Goal: Transaction & Acquisition: Book appointment/travel/reservation

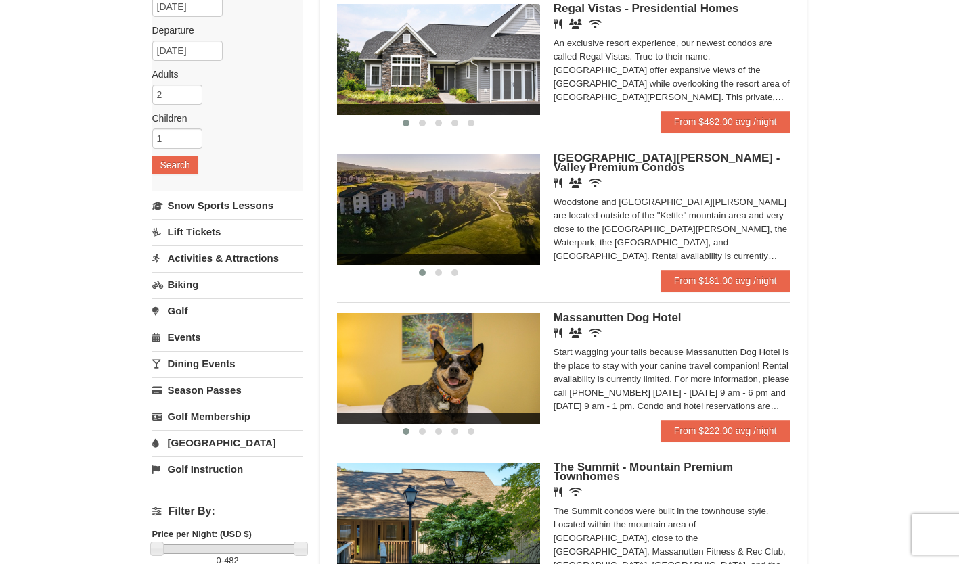
scroll to position [143, 0]
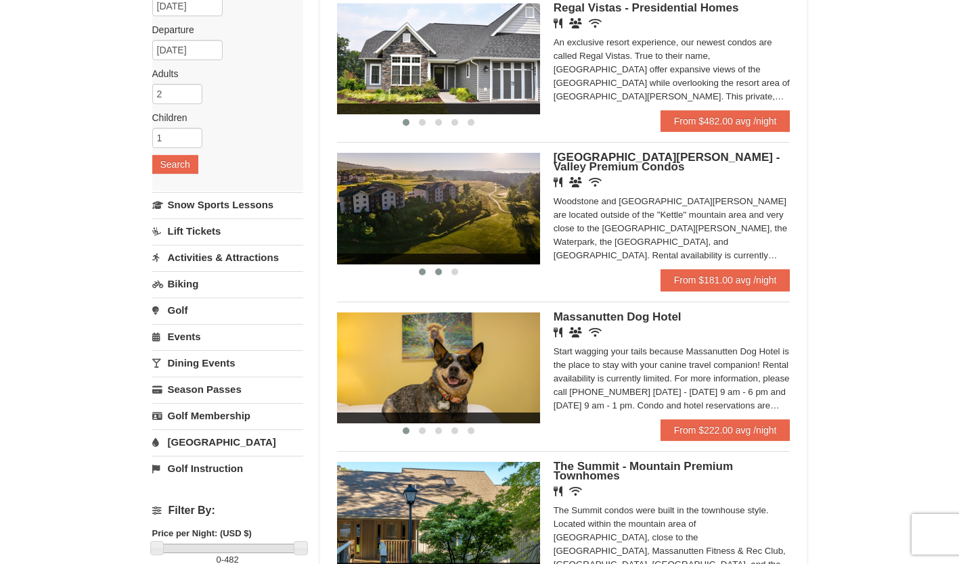
click at [441, 272] on span at bounding box center [438, 272] width 7 height 7
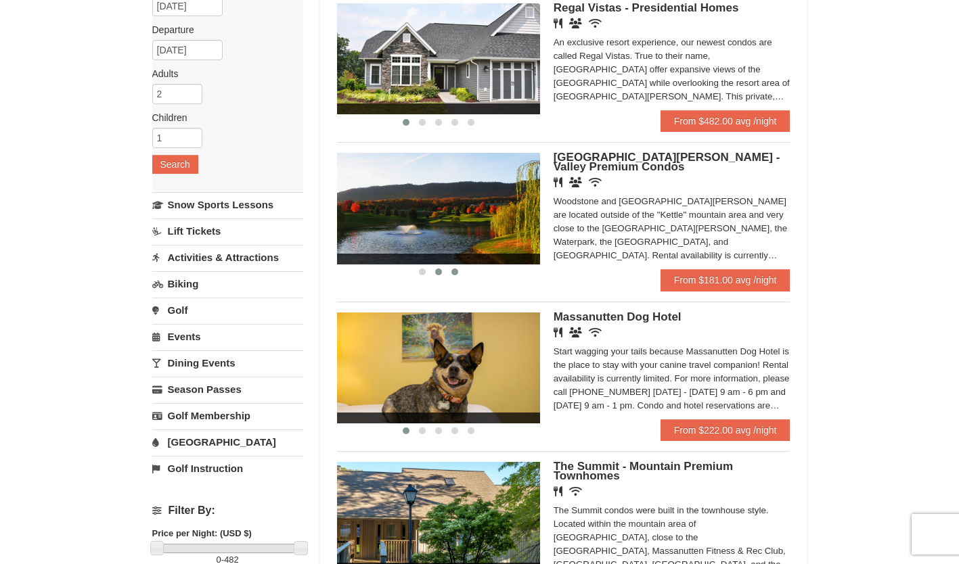
click at [460, 271] on button at bounding box center [455, 272] width 16 height 14
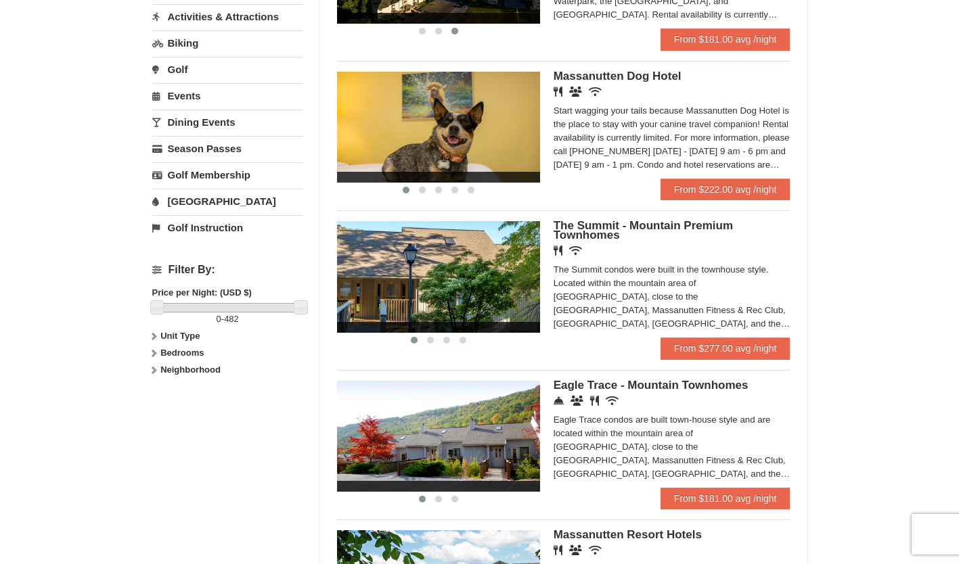
scroll to position [384, 0]
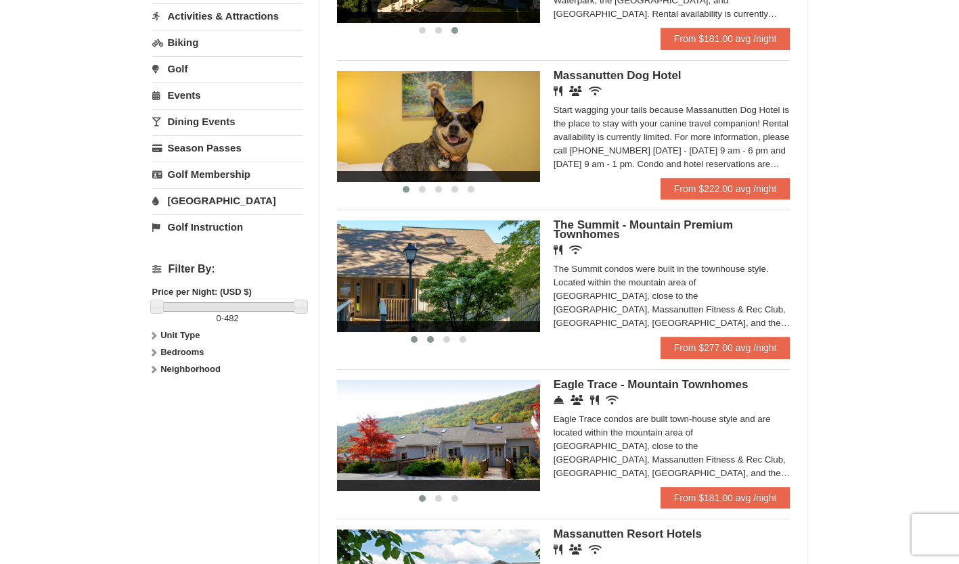
click at [428, 343] on span at bounding box center [430, 339] width 7 height 7
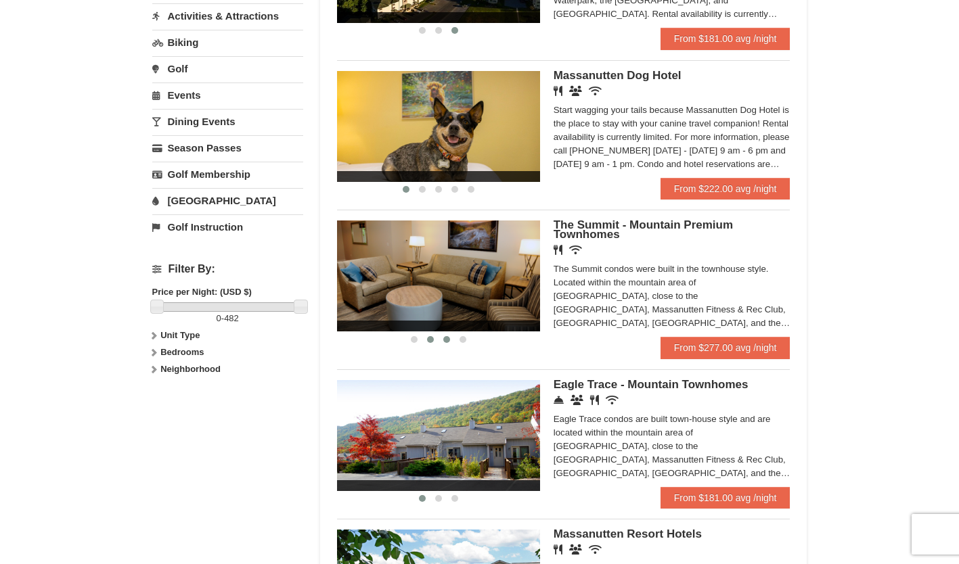
click at [447, 342] on span at bounding box center [446, 339] width 7 height 7
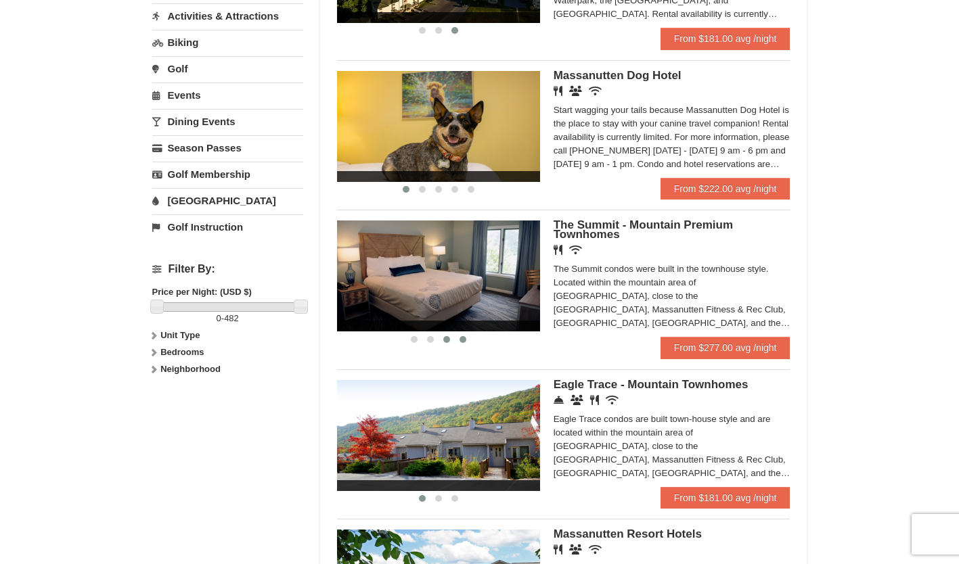
click at [462, 343] on span at bounding box center [462, 339] width 7 height 7
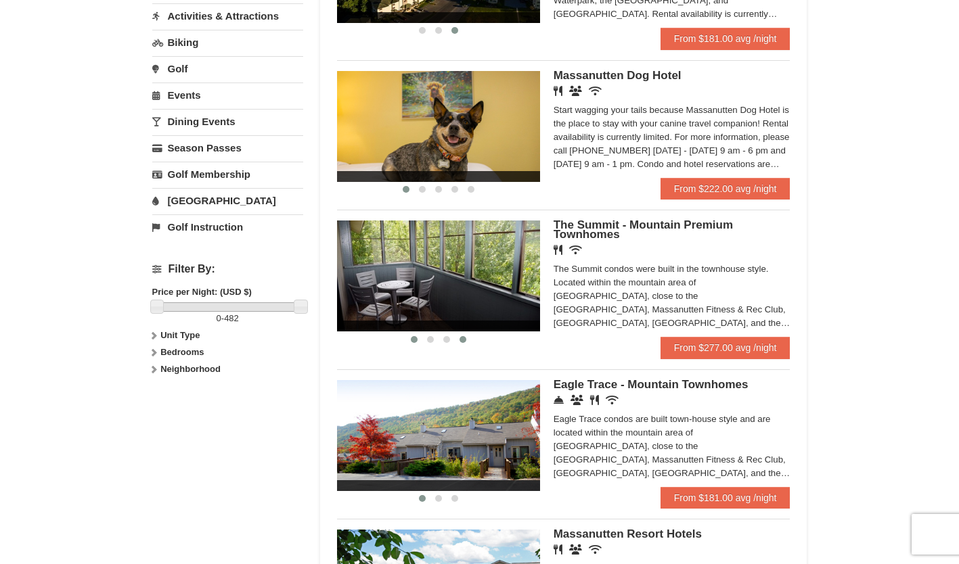
click at [415, 342] on span at bounding box center [414, 339] width 7 height 7
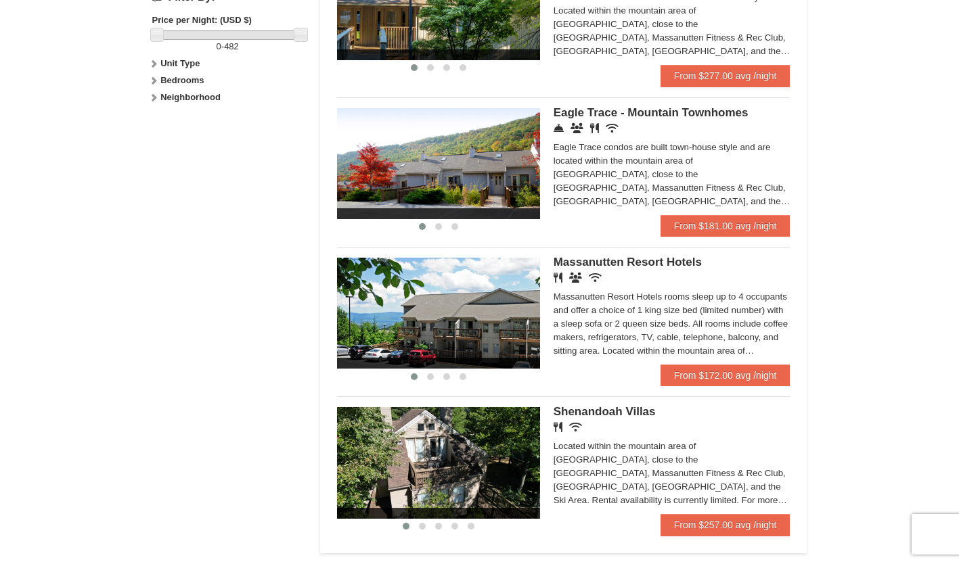
scroll to position [657, 0]
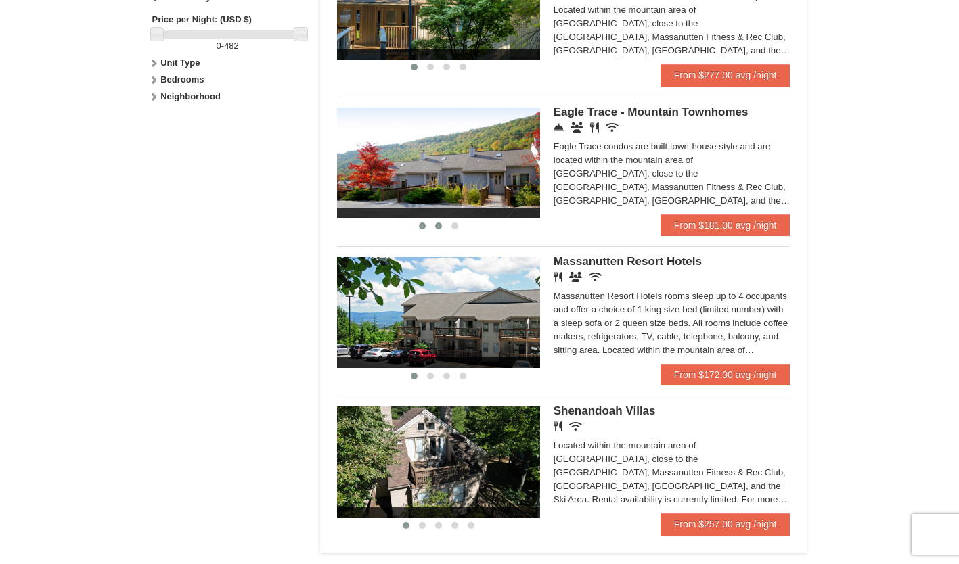
click at [442, 231] on button at bounding box center [438, 226] width 16 height 14
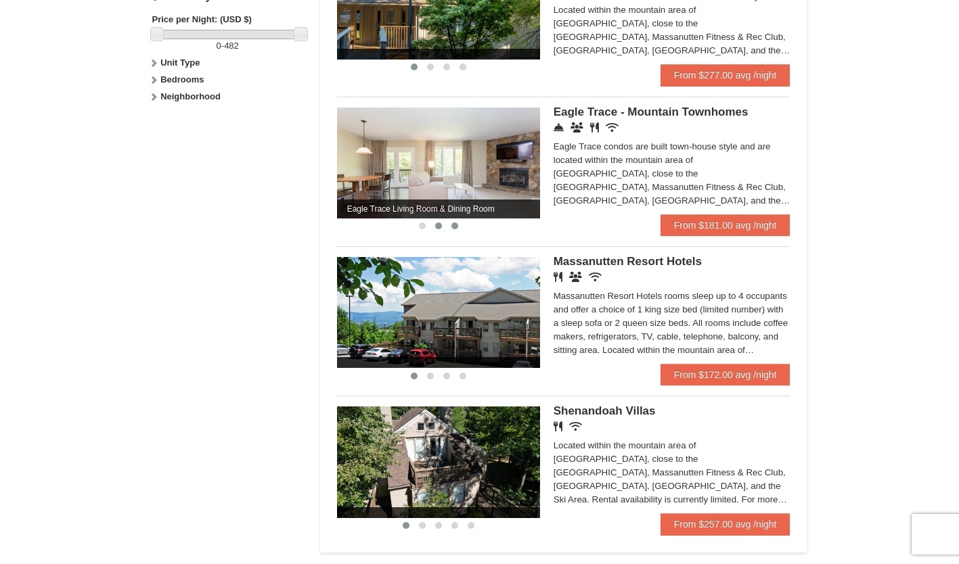
click at [456, 233] on button at bounding box center [455, 226] width 16 height 14
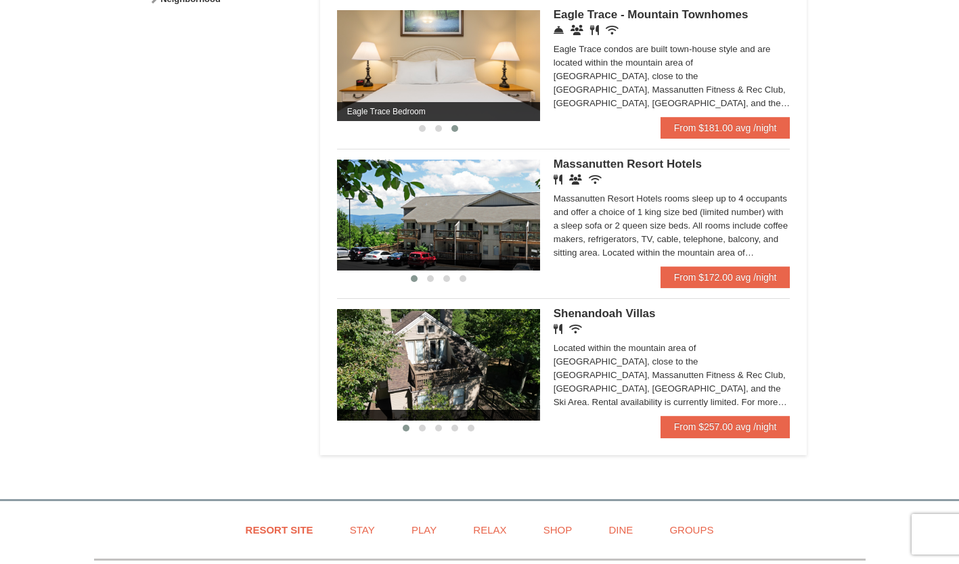
scroll to position [755, 0]
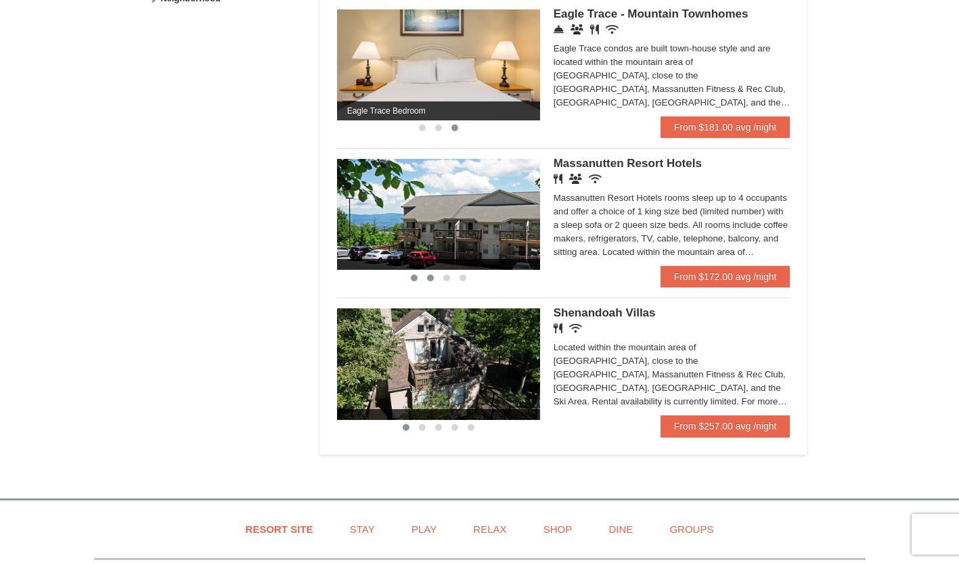
click at [430, 285] on button at bounding box center [430, 278] width 16 height 14
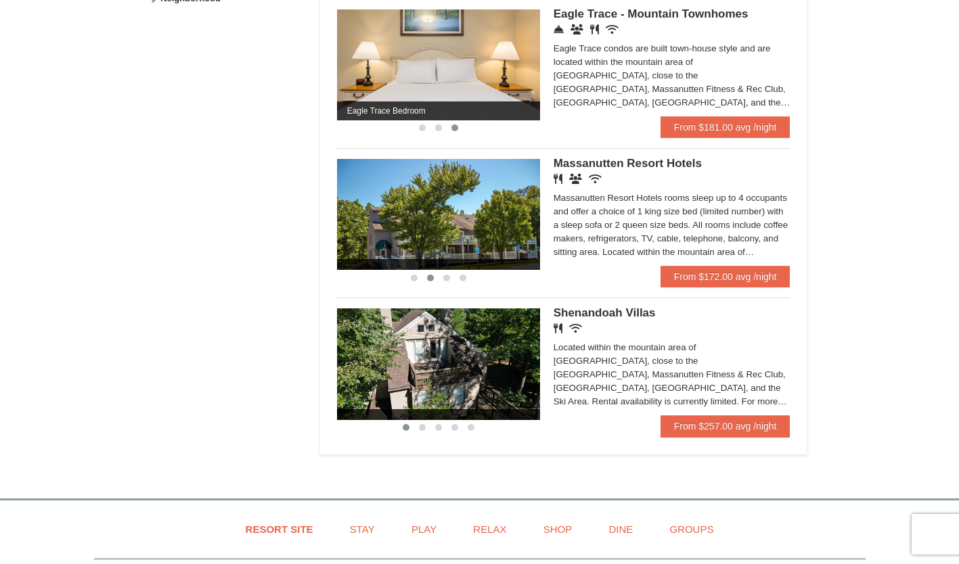
click at [455, 288] on li "‹ › [GEOGRAPHIC_DATA] Hotels Restaurant Banquet Facilities Wireless Internet (f…" at bounding box center [563, 217] width 453 height 139
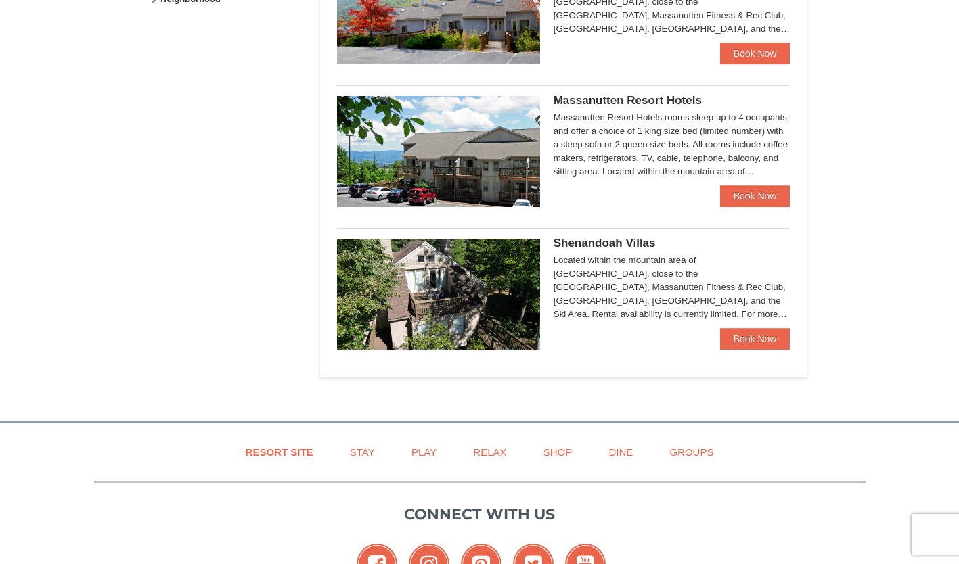
select select "9"
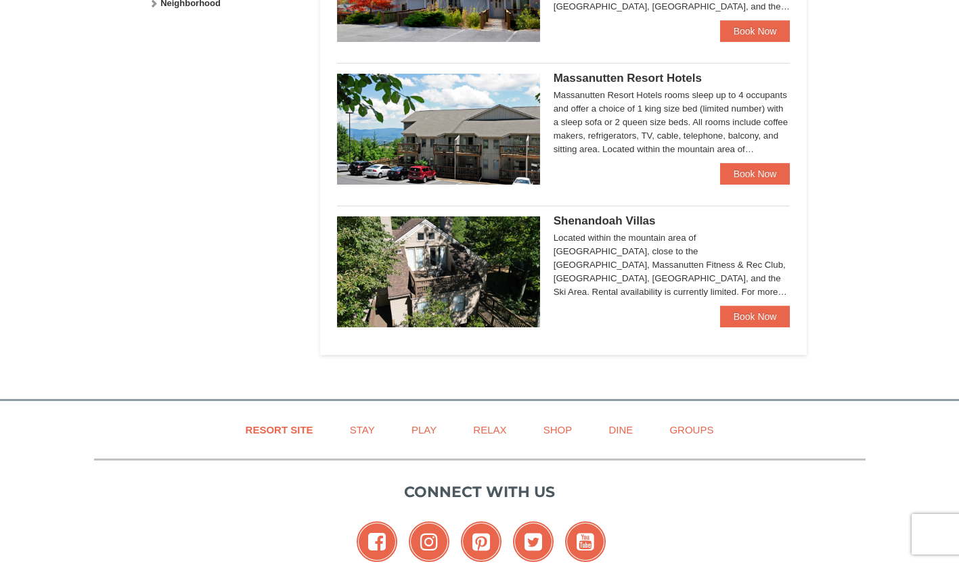
scroll to position [781, 0]
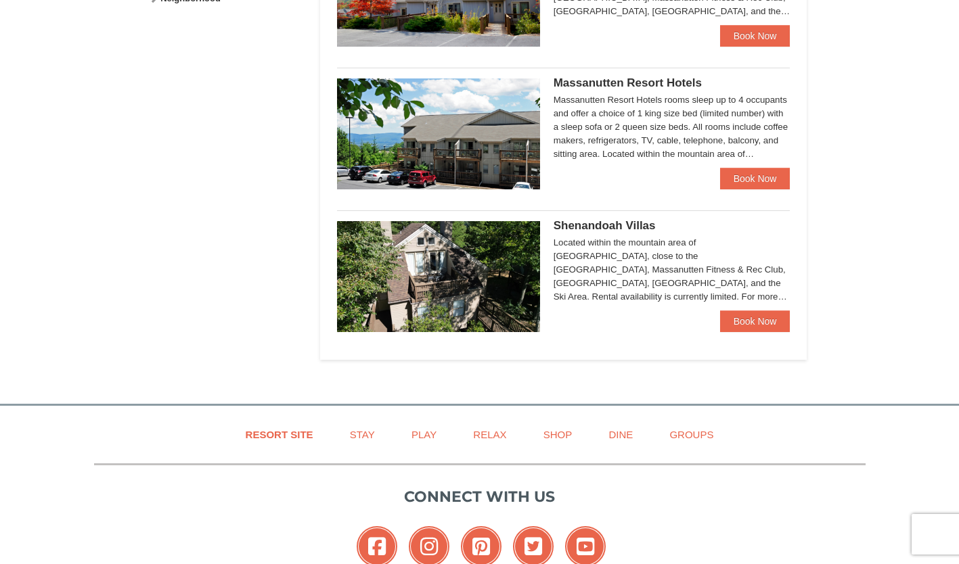
select select "9"
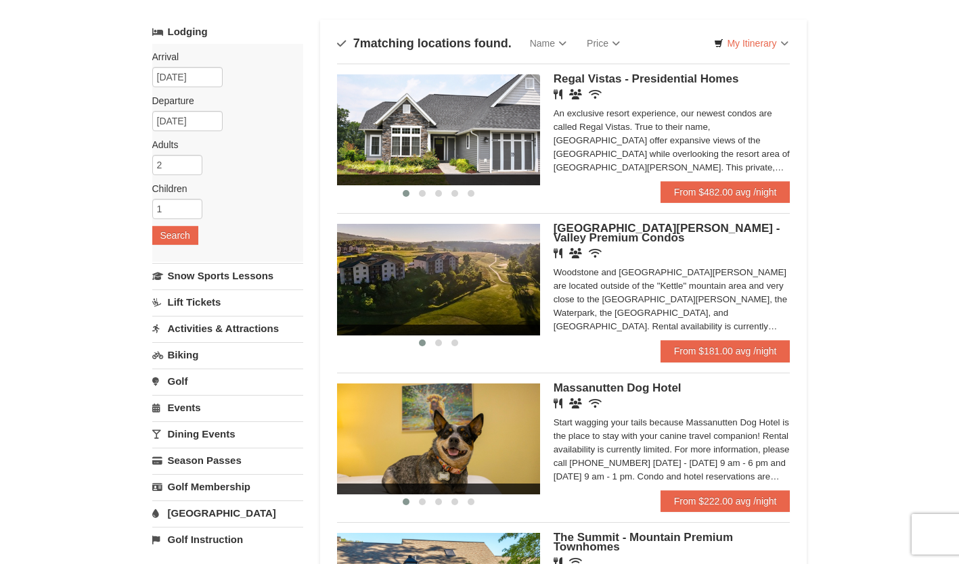
scroll to position [0, 0]
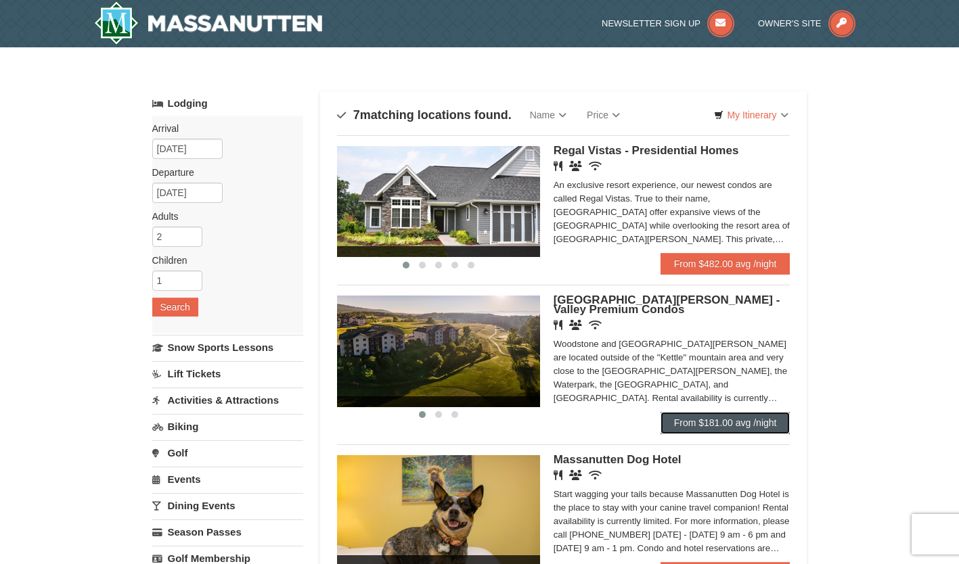
click at [696, 430] on link "From $181.00 avg /night" at bounding box center [725, 423] width 130 height 22
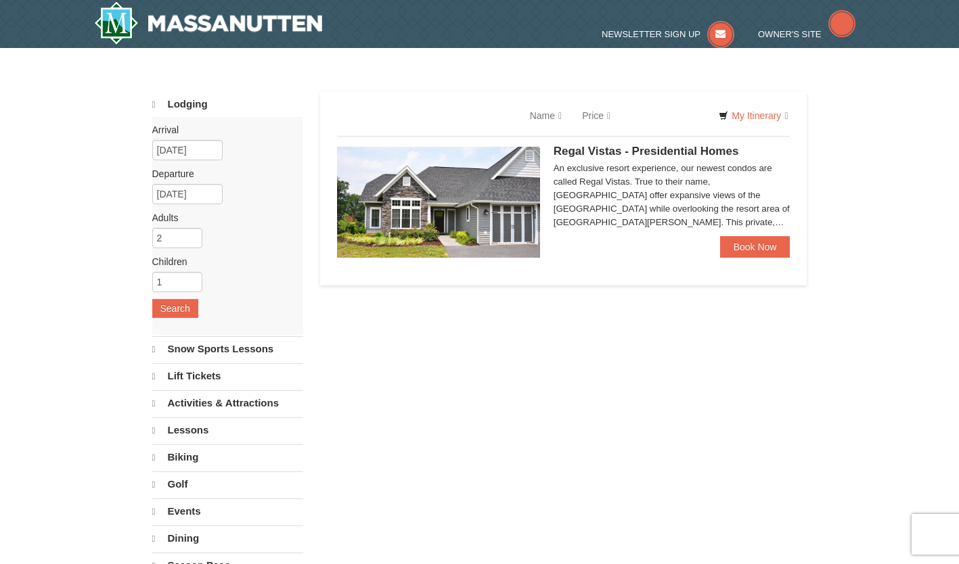
select select "9"
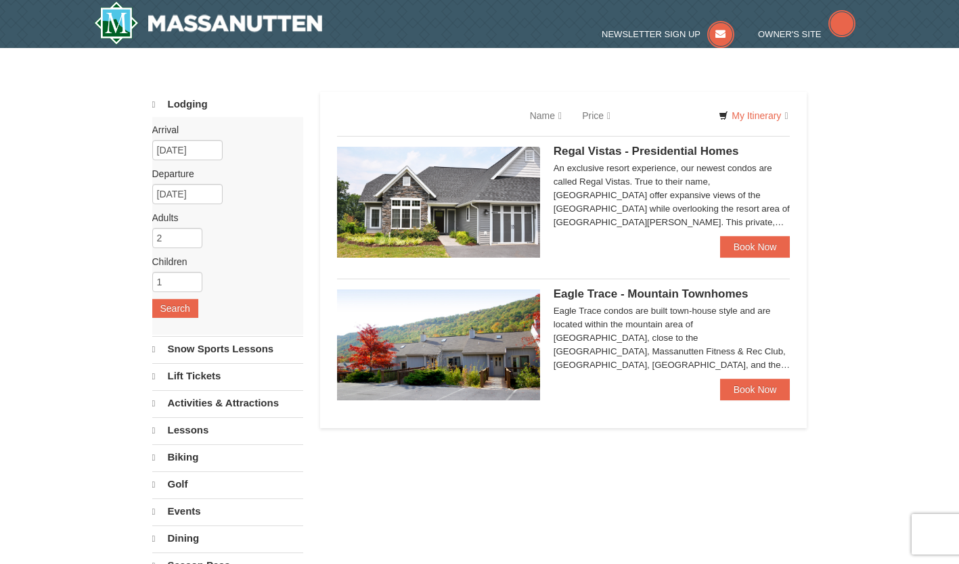
select select "9"
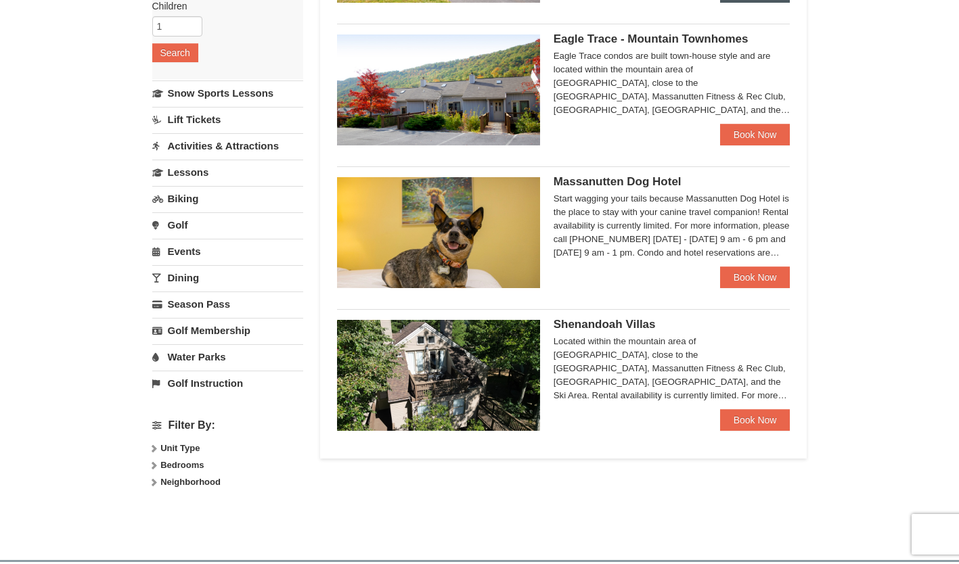
scroll to position [254, 0]
